Goal: Task Accomplishment & Management: Use online tool/utility

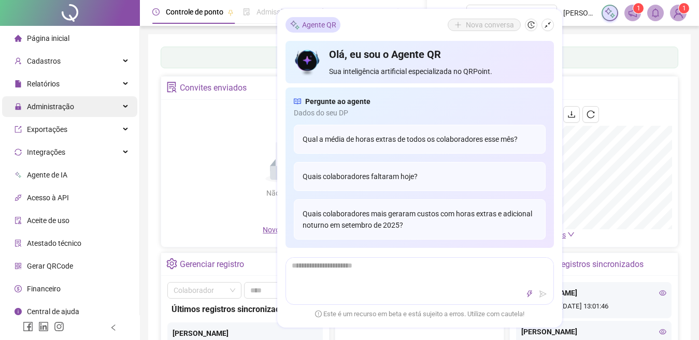
click at [56, 106] on span "Administração" at bounding box center [50, 107] width 47 height 8
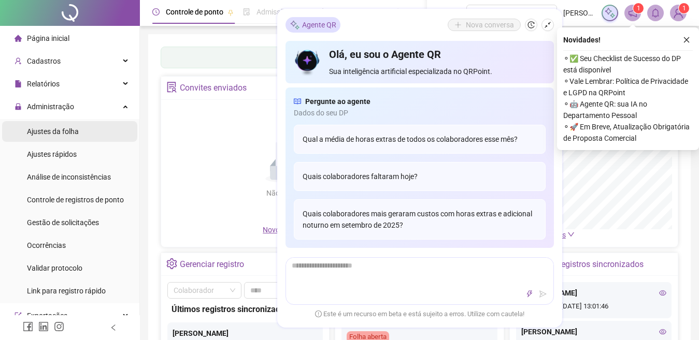
click at [59, 131] on span "Ajustes da folha" at bounding box center [53, 131] width 52 height 8
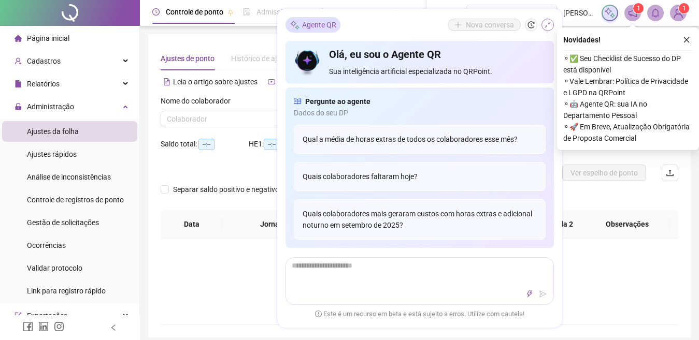
type input "**********"
click at [546, 23] on icon "shrink" at bounding box center [547, 24] width 7 height 7
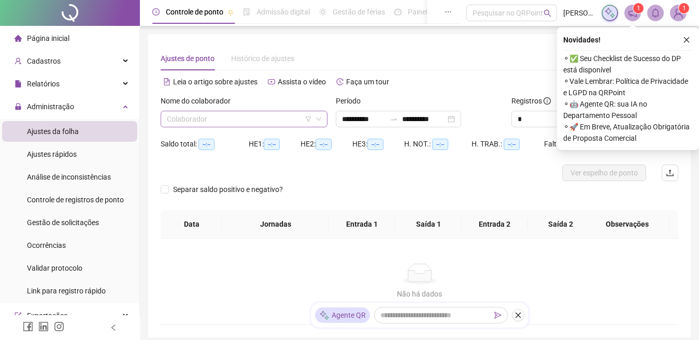
click at [272, 121] on input "search" at bounding box center [239, 119] width 145 height 16
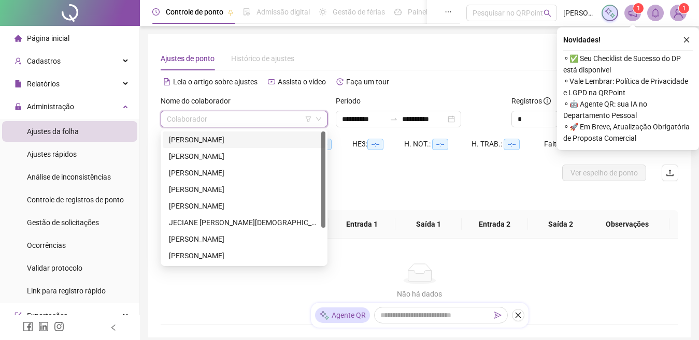
click at [224, 137] on div "ANA BEATRIZ APARECIDA DA SILVA" at bounding box center [244, 139] width 150 height 11
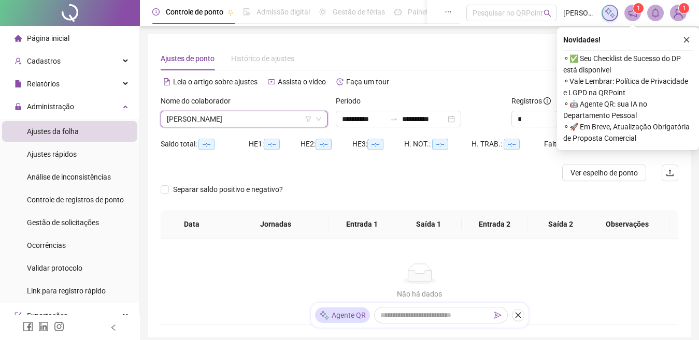
click at [239, 116] on span "ANA BEATRIZ APARECIDA DA SILVA" at bounding box center [244, 119] width 154 height 16
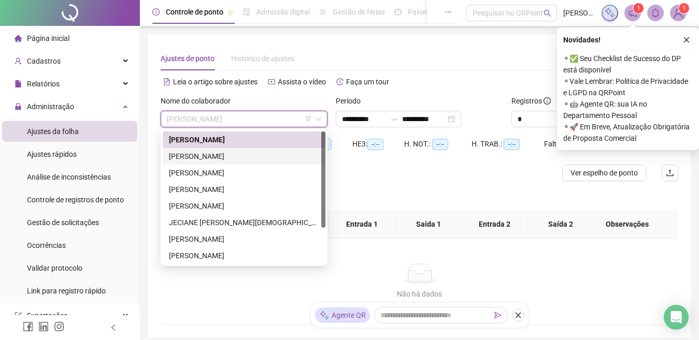
click at [214, 153] on div "ANA GABRIELLE SILVA RAMOS" at bounding box center [244, 156] width 150 height 11
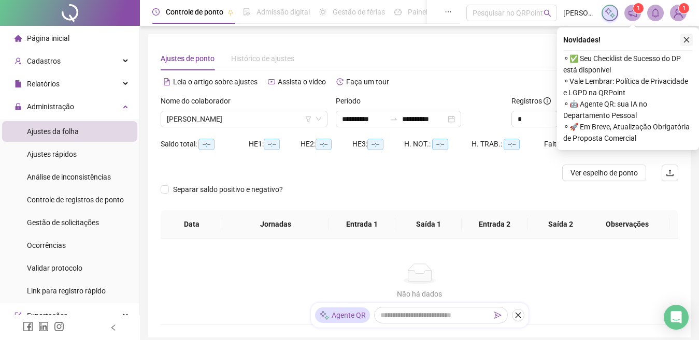
click at [682, 38] on button "button" at bounding box center [686, 40] width 12 height 12
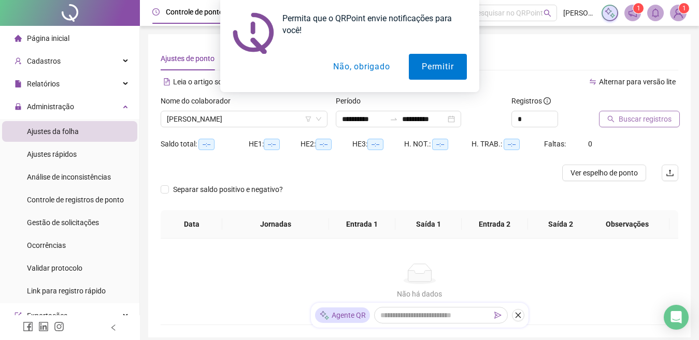
click at [637, 117] on span "Buscar registros" at bounding box center [644, 118] width 53 height 11
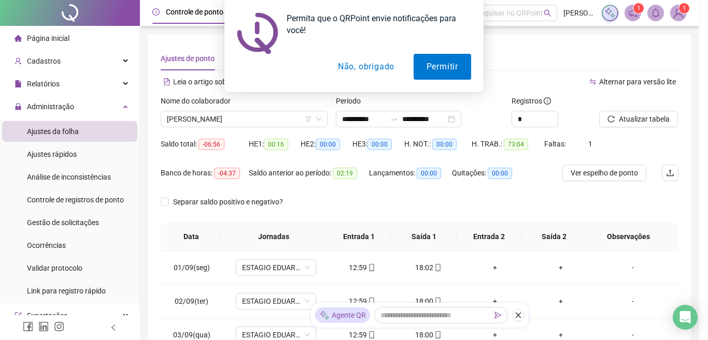
click at [464, 118] on div "Buscando registros Os registros de ponto estão sendo buscados... OK" at bounding box center [354, 170] width 708 height 340
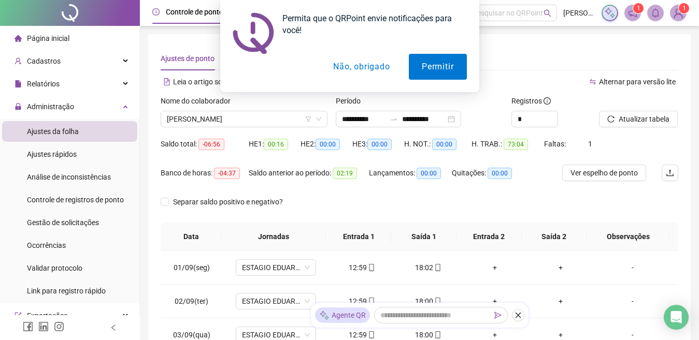
drag, startPoint x: 464, startPoint y: 117, endPoint x: 463, endPoint y: 109, distance: 8.4
click at [461, 118] on div "**********" at bounding box center [398, 119] width 125 height 17
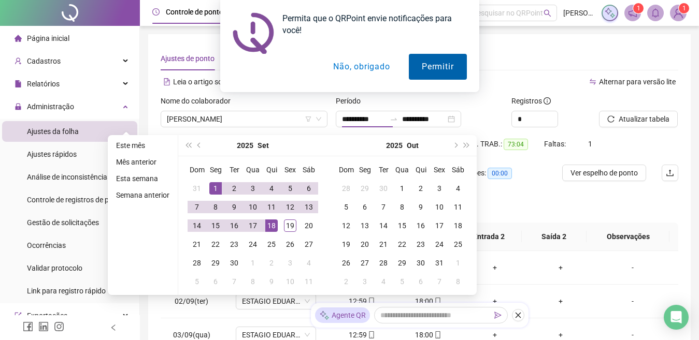
click at [425, 67] on button "Permitir" at bounding box center [437, 67] width 57 height 26
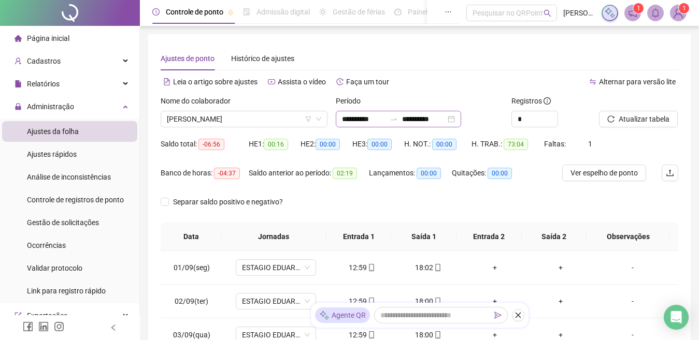
click at [461, 115] on div "**********" at bounding box center [398, 119] width 125 height 17
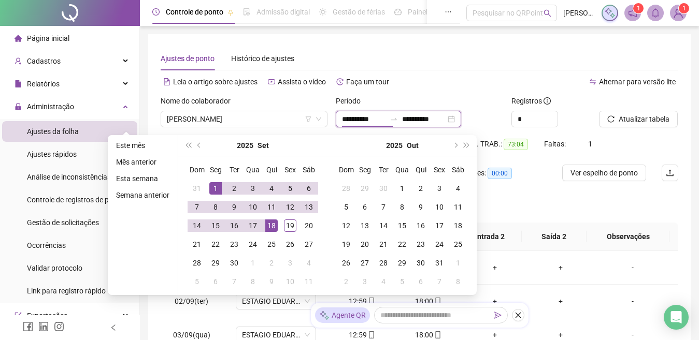
click at [461, 118] on div "**********" at bounding box center [398, 119] width 125 height 17
type input "**********"
click at [211, 180] on td "1" at bounding box center [215, 188] width 19 height 19
type input "**********"
click at [287, 222] on div "19" at bounding box center [290, 226] width 12 height 12
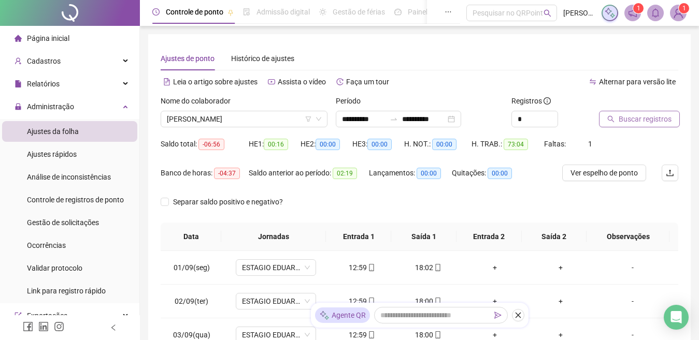
click at [638, 118] on span "Buscar registros" at bounding box center [644, 118] width 53 height 11
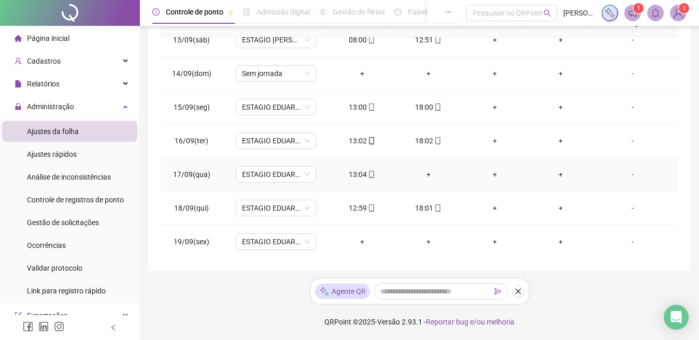
scroll to position [419, 0]
click at [425, 169] on div "+" at bounding box center [429, 173] width 50 height 11
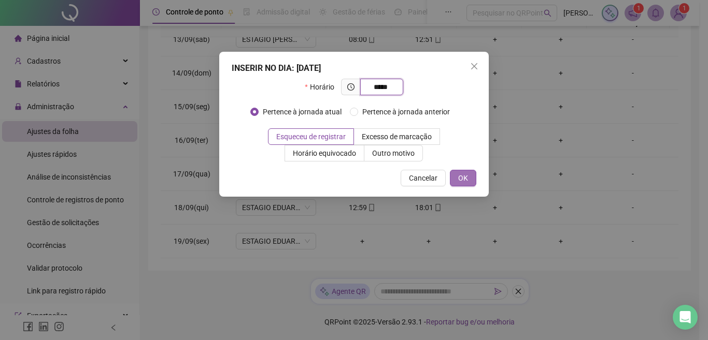
type input "*****"
click at [474, 176] on button "OK" at bounding box center [463, 178] width 26 height 17
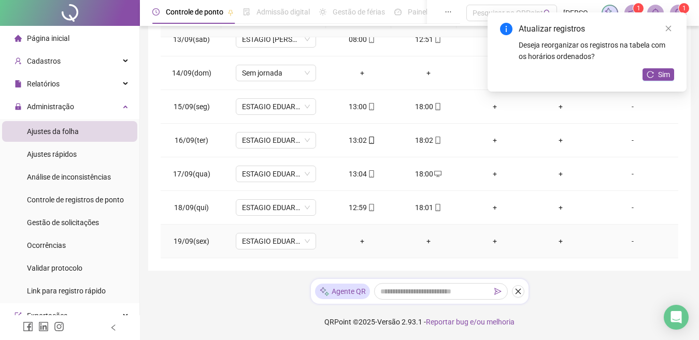
click at [359, 241] on div "+" at bounding box center [362, 241] width 50 height 11
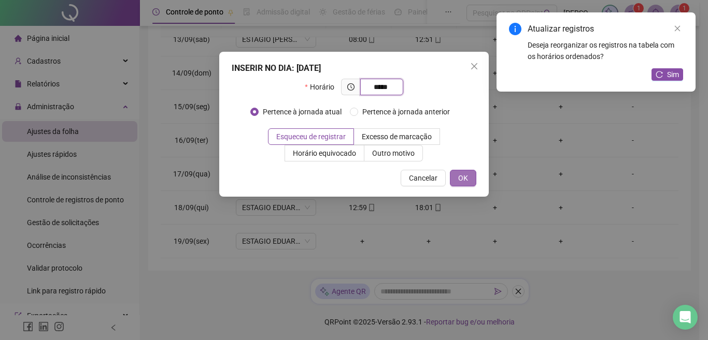
type input "*****"
click at [468, 174] on button "OK" at bounding box center [463, 178] width 26 height 17
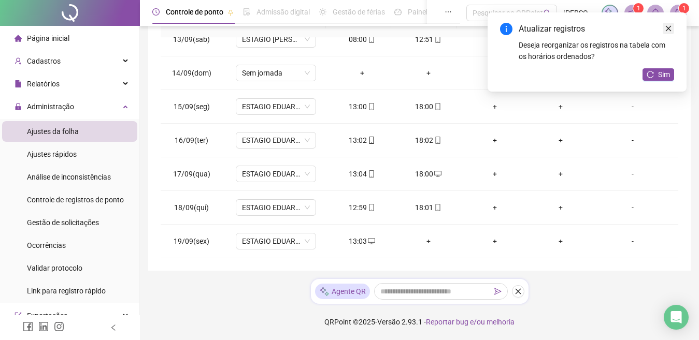
click at [669, 23] on link "Close" at bounding box center [668, 28] width 11 height 11
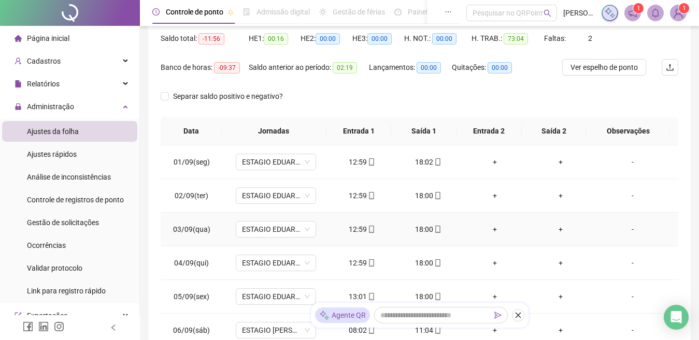
scroll to position [0, 0]
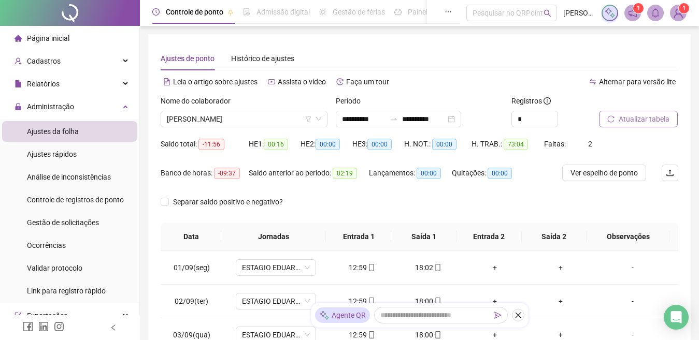
click at [634, 115] on span "Atualizar tabela" at bounding box center [643, 118] width 51 height 11
click at [283, 116] on span "ANA GABRIELLE SILVA RAMOS" at bounding box center [244, 119] width 154 height 16
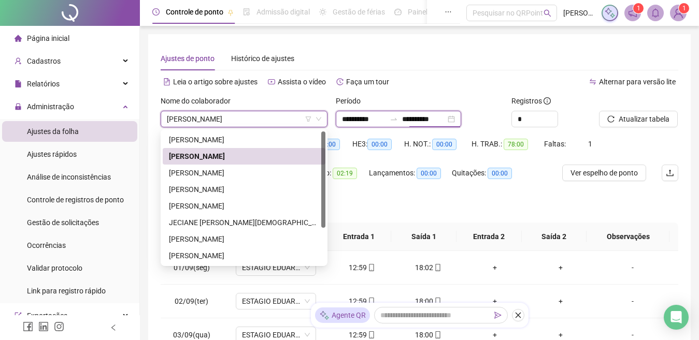
click at [445, 119] on input "**********" at bounding box center [424, 118] width 44 height 11
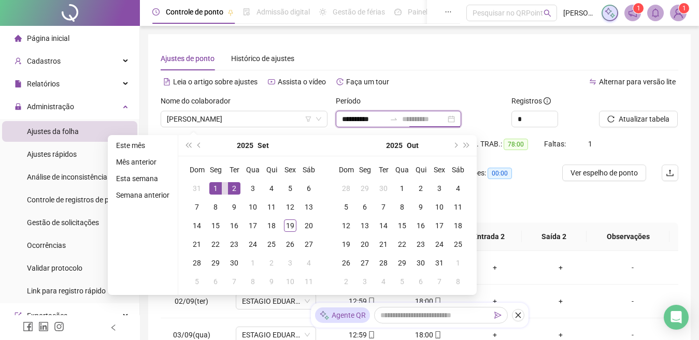
type input "**********"
click at [211, 185] on div "1" at bounding box center [215, 188] width 12 height 12
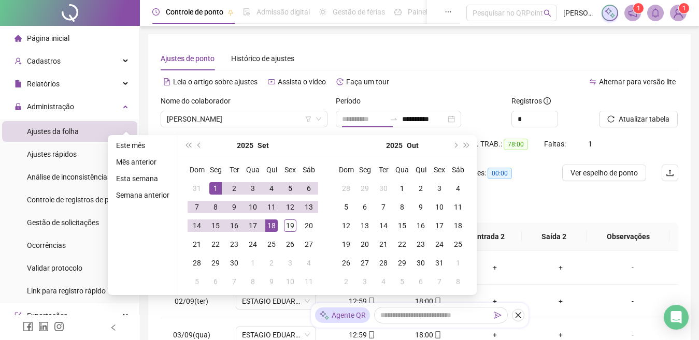
click at [267, 222] on div "18" at bounding box center [271, 226] width 12 height 12
type input "**********"
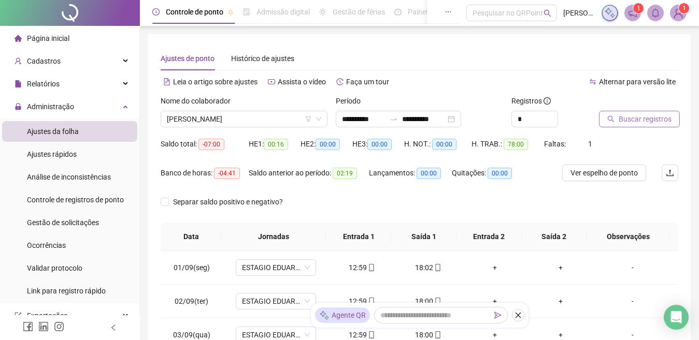
click at [613, 118] on icon "search" at bounding box center [610, 119] width 7 height 7
click at [251, 111] on span "ANA GABRIELLE SILVA RAMOS" at bounding box center [244, 119] width 154 height 16
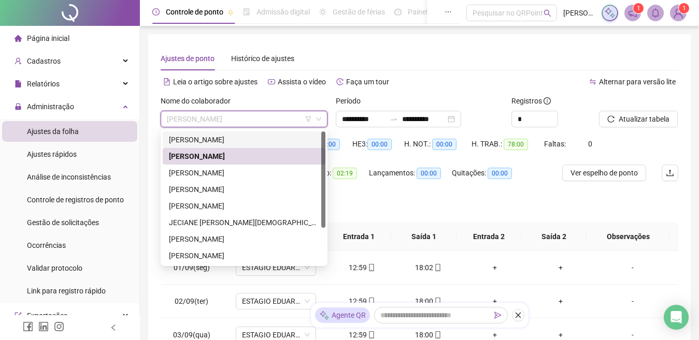
click at [239, 138] on div "ANA BEATRIZ APARECIDA DA SILVA" at bounding box center [244, 139] width 150 height 11
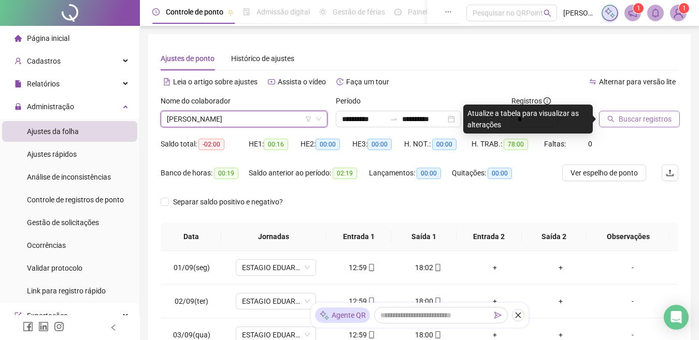
click at [628, 117] on span "Buscar registros" at bounding box center [644, 118] width 53 height 11
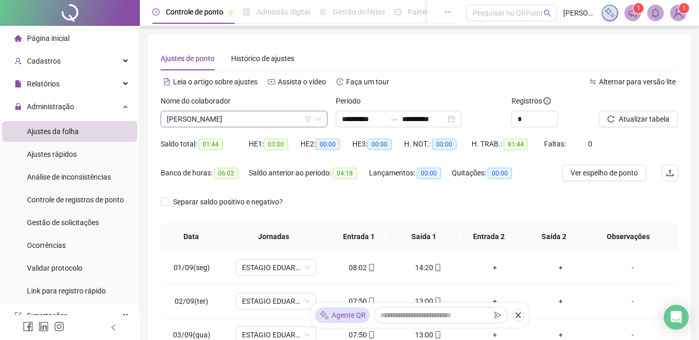
click at [200, 124] on span "ANA BEATRIZ APARECIDA DA SILVA" at bounding box center [244, 119] width 154 height 16
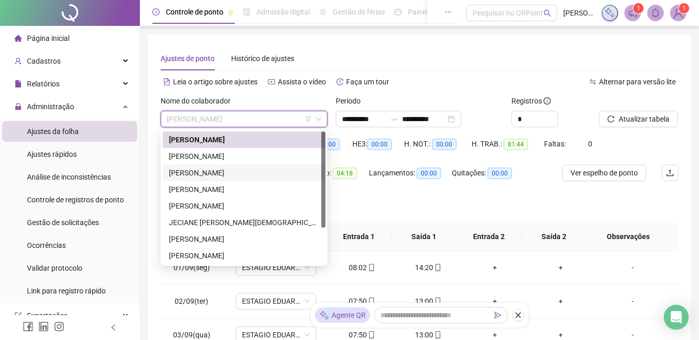
click at [195, 172] on div "DENISE FERNANDA OLIVEIRA DOS SANTOS" at bounding box center [244, 172] width 150 height 11
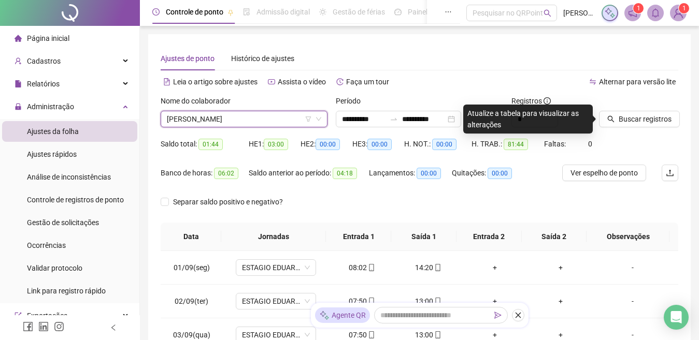
click at [285, 124] on span "DENISE FERNANDA OLIVEIRA DOS SANTOS" at bounding box center [244, 119] width 154 height 16
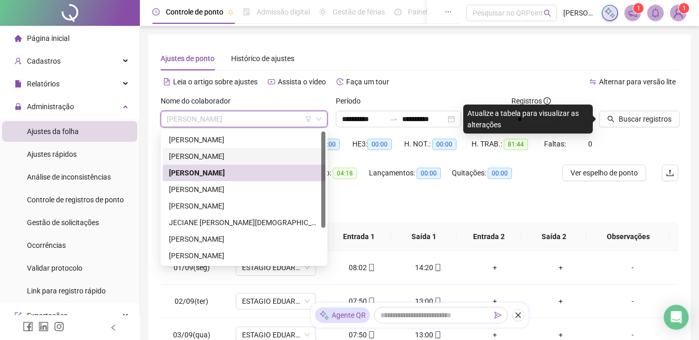
click at [224, 155] on div "ANA GABRIELLE SILVA RAMOS" at bounding box center [244, 156] width 150 height 11
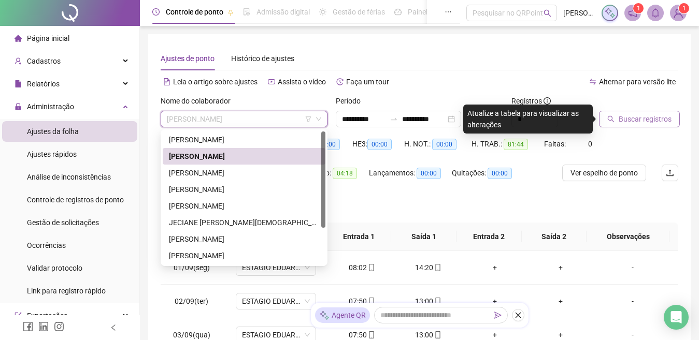
click at [652, 113] on span "Buscar registros" at bounding box center [644, 118] width 53 height 11
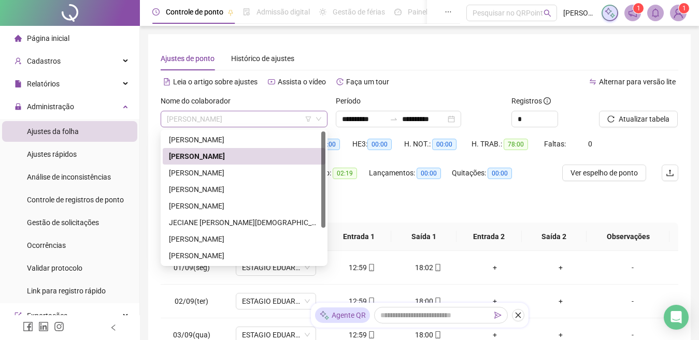
click at [253, 118] on span "ANA GABRIELLE SILVA RAMOS" at bounding box center [244, 119] width 154 height 16
click at [228, 169] on div "DENISE FERNANDA OLIVEIRA DOS SANTOS" at bounding box center [244, 172] width 150 height 11
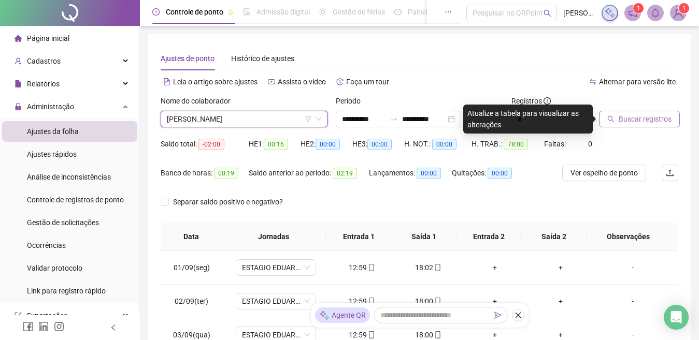
click at [641, 119] on span "Buscar registros" at bounding box center [644, 118] width 53 height 11
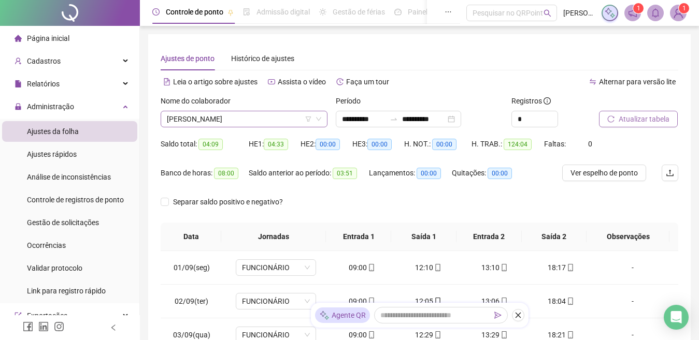
click at [206, 120] on span "DENISE FERNANDA OLIVEIRA DOS SANTOS" at bounding box center [244, 119] width 154 height 16
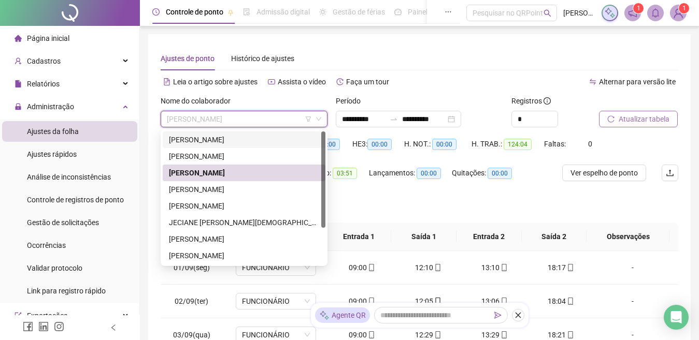
click at [411, 88] on div "Leia o artigo sobre ajustes Assista o vídeo Faça um tour" at bounding box center [290, 82] width 259 height 17
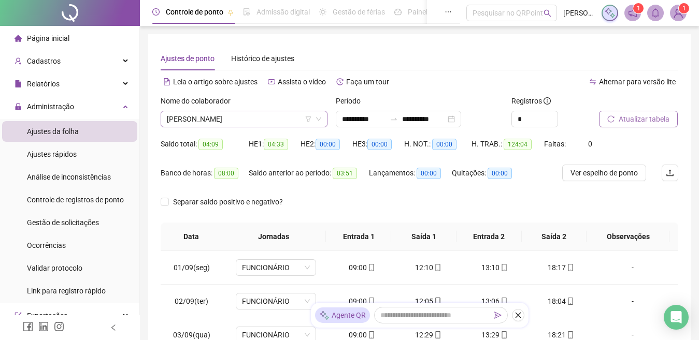
click at [227, 123] on span "DENISE FERNANDA OLIVEIRA DOS SANTOS" at bounding box center [244, 119] width 154 height 16
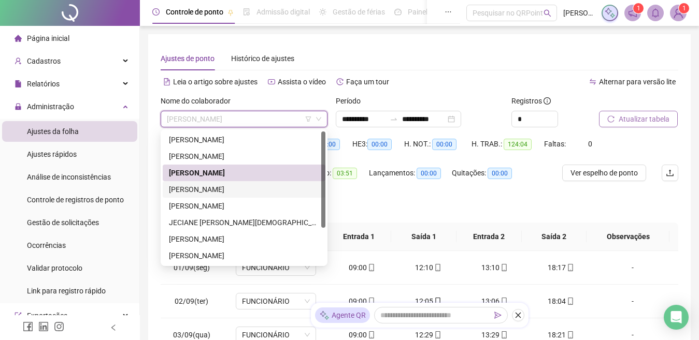
click at [208, 188] on div "FERNANDA MICHELLE PAULINO" at bounding box center [244, 189] width 150 height 11
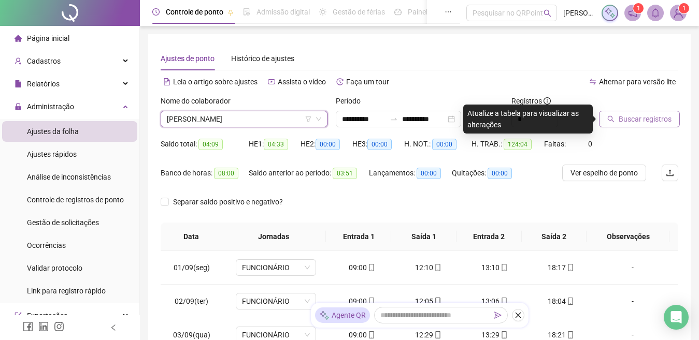
click at [651, 116] on span "Buscar registros" at bounding box center [644, 118] width 53 height 11
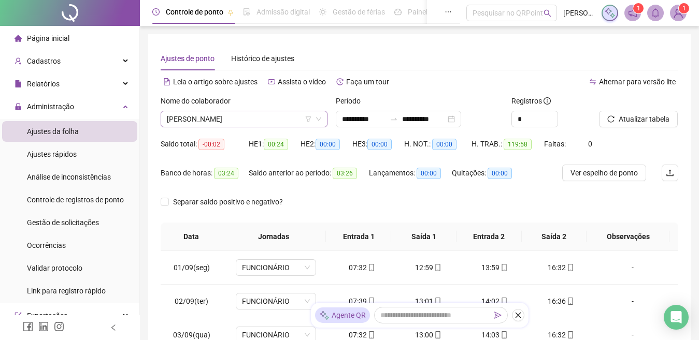
click at [213, 126] on span "FERNANDA MICHELLE PAULINO" at bounding box center [244, 119] width 154 height 16
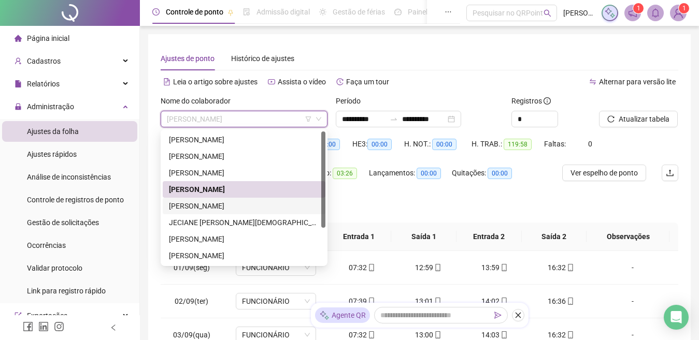
click at [193, 204] on div "ISAAC WILLYS DOS SANTOS GOMES" at bounding box center [244, 205] width 150 height 11
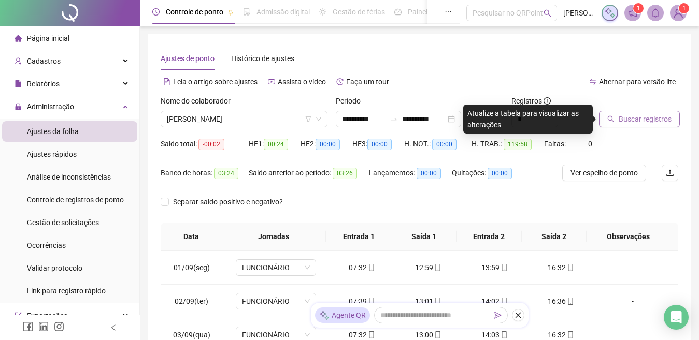
click at [638, 115] on span "Buscar registros" at bounding box center [644, 118] width 53 height 11
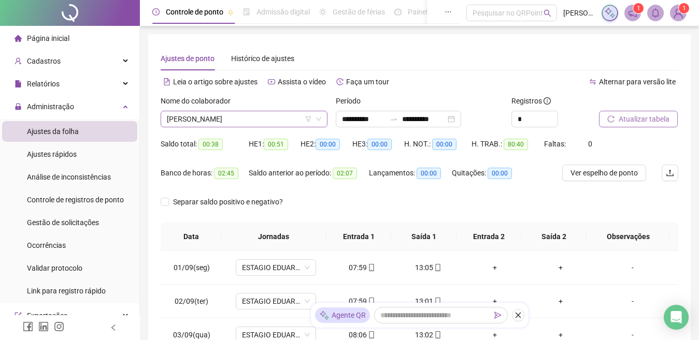
click at [198, 121] on span "ISAAC WILLYS DOS SANTOS GOMES" at bounding box center [244, 119] width 154 height 16
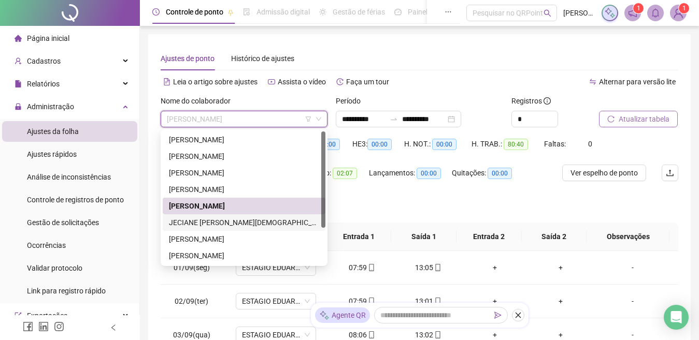
click at [189, 218] on div "JECIANE COUTO DOS SANTOS" at bounding box center [244, 222] width 150 height 11
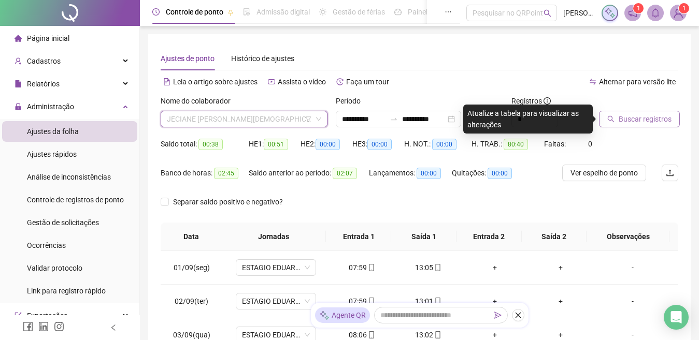
click at [243, 114] on span "JECIANE COUTO DOS SANTOS" at bounding box center [244, 119] width 154 height 16
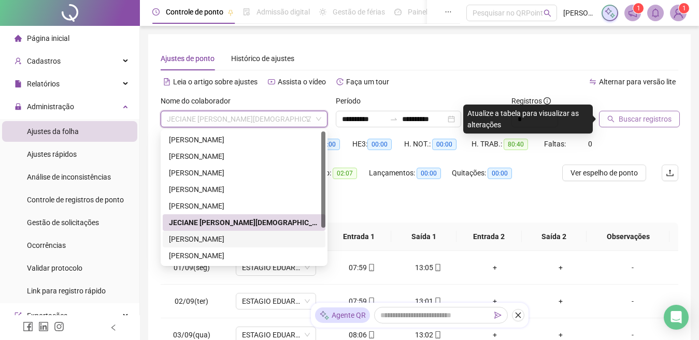
click at [192, 237] on div "JHONATA ANISIO DA SILVA" at bounding box center [244, 239] width 150 height 11
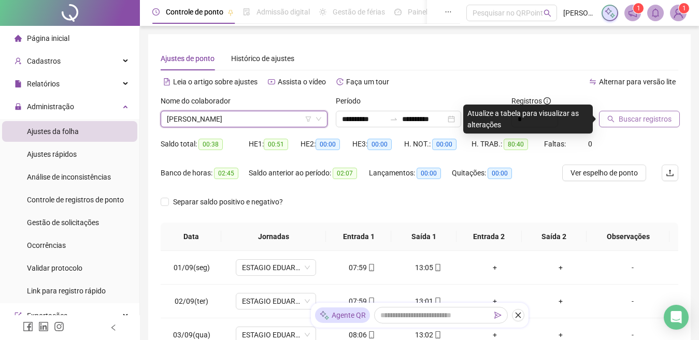
click at [635, 116] on span "Buscar registros" at bounding box center [644, 118] width 53 height 11
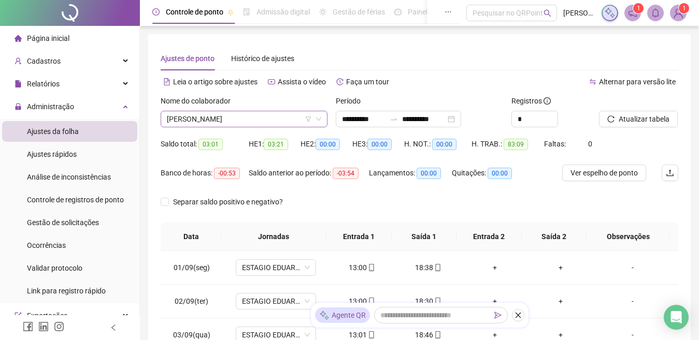
click at [197, 120] on span "JHONATA ANISIO DA SILVA" at bounding box center [244, 119] width 154 height 16
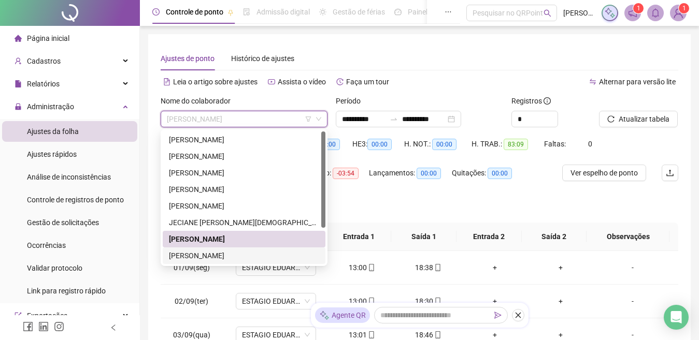
click at [182, 252] on div "KARINE RAMOS CARVALHO" at bounding box center [244, 255] width 150 height 11
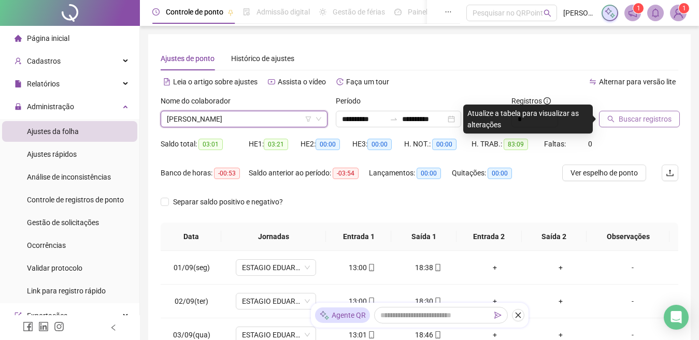
click at [625, 121] on span "Buscar registros" at bounding box center [644, 118] width 53 height 11
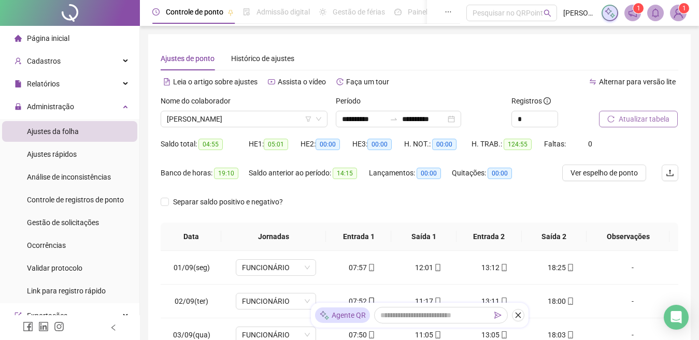
click at [631, 114] on span "Atualizar tabela" at bounding box center [643, 118] width 51 height 11
click at [206, 114] on span "KARINE RAMOS CARVALHO" at bounding box center [244, 119] width 154 height 16
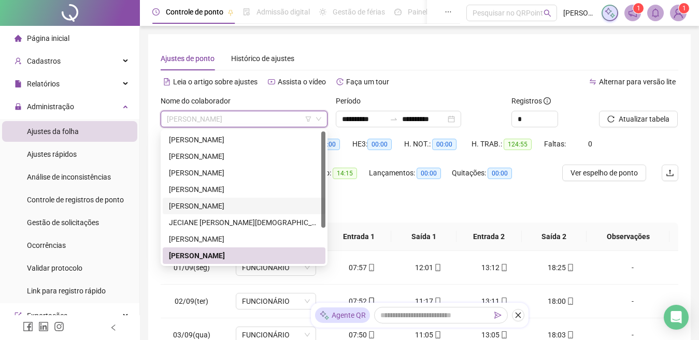
scroll to position [50, 0]
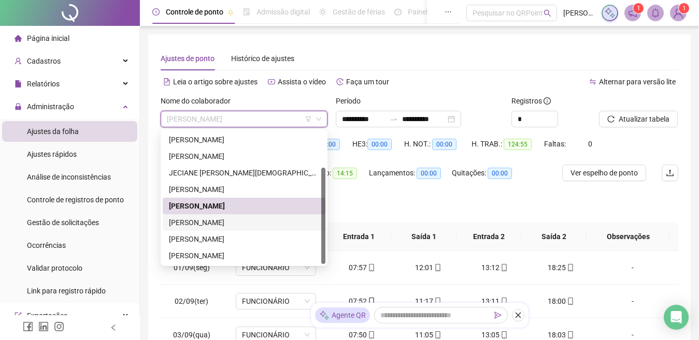
click at [216, 220] on div "LUCINEIA ANDRADE DA SILVA" at bounding box center [244, 222] width 150 height 11
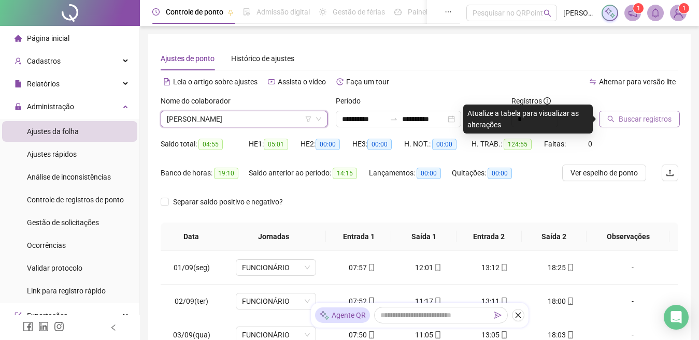
click at [635, 118] on span "Buscar registros" at bounding box center [644, 118] width 53 height 11
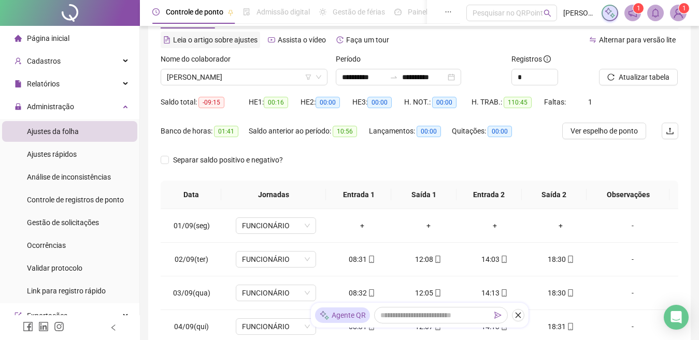
scroll to position [0, 0]
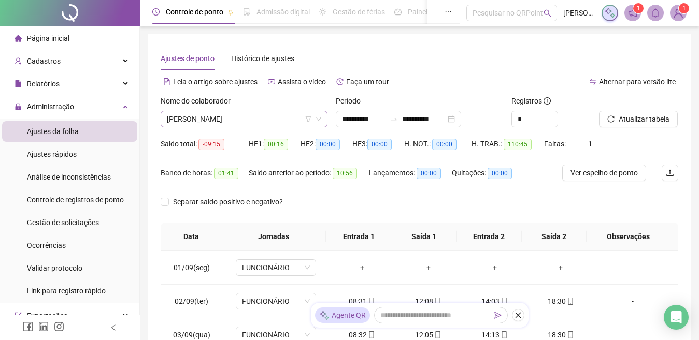
click at [207, 119] on span "LUCINEIA ANDRADE DA SILVA" at bounding box center [244, 119] width 154 height 16
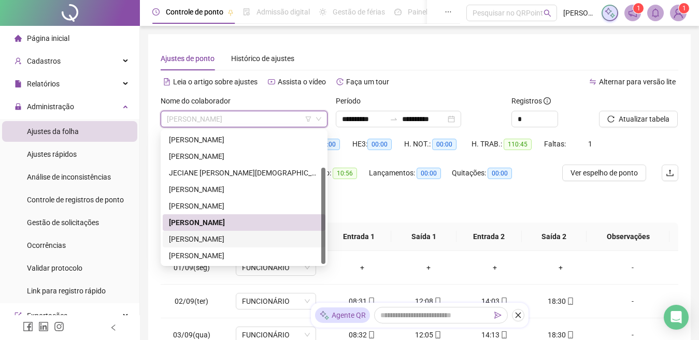
click at [192, 239] on div "NATALEE FERREIRA LOUREIRO" at bounding box center [244, 239] width 150 height 11
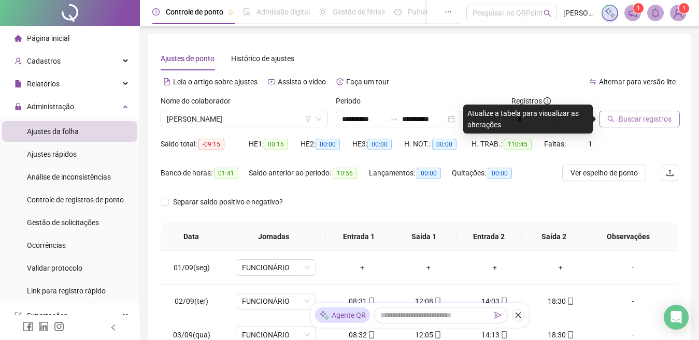
click at [616, 123] on button "Buscar registros" at bounding box center [639, 119] width 81 height 17
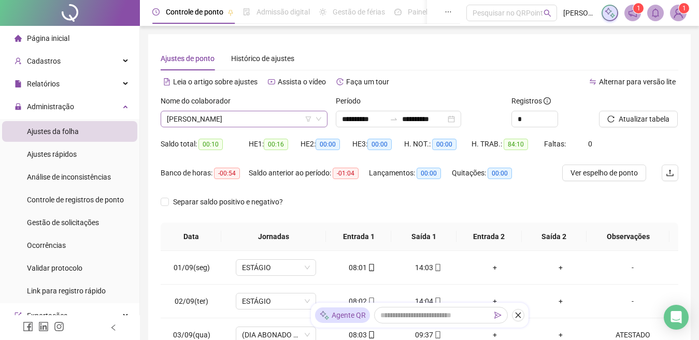
click at [207, 122] on span "NATALEE FERREIRA LOUREIRO" at bounding box center [244, 119] width 154 height 16
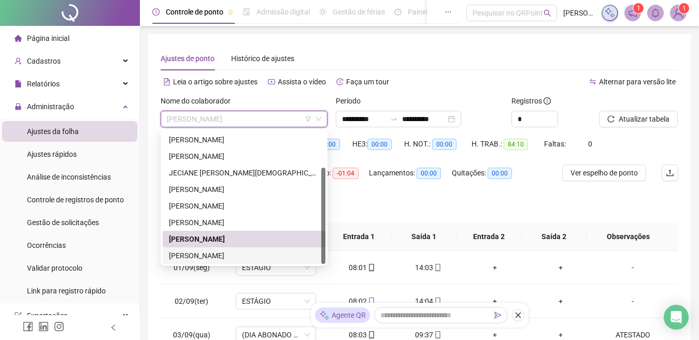
click at [189, 255] on div "SABRINA QUEZIA SILVA SANTOS ALVES ALVES" at bounding box center [244, 255] width 150 height 11
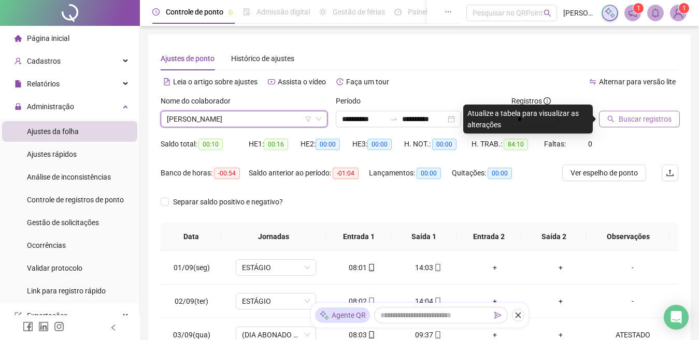
click at [645, 119] on span "Buscar registros" at bounding box center [644, 118] width 53 height 11
